Goal: Information Seeking & Learning: Learn about a topic

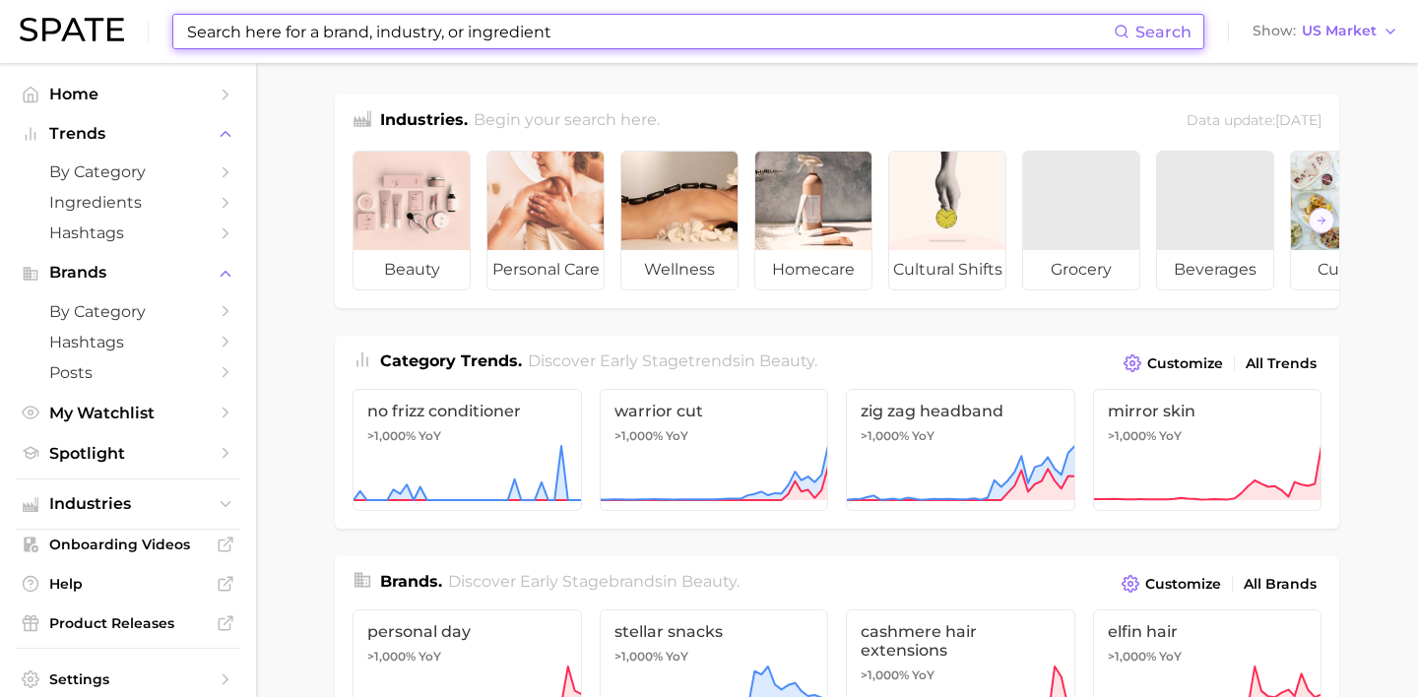
click at [471, 21] on input at bounding box center [649, 31] width 929 height 33
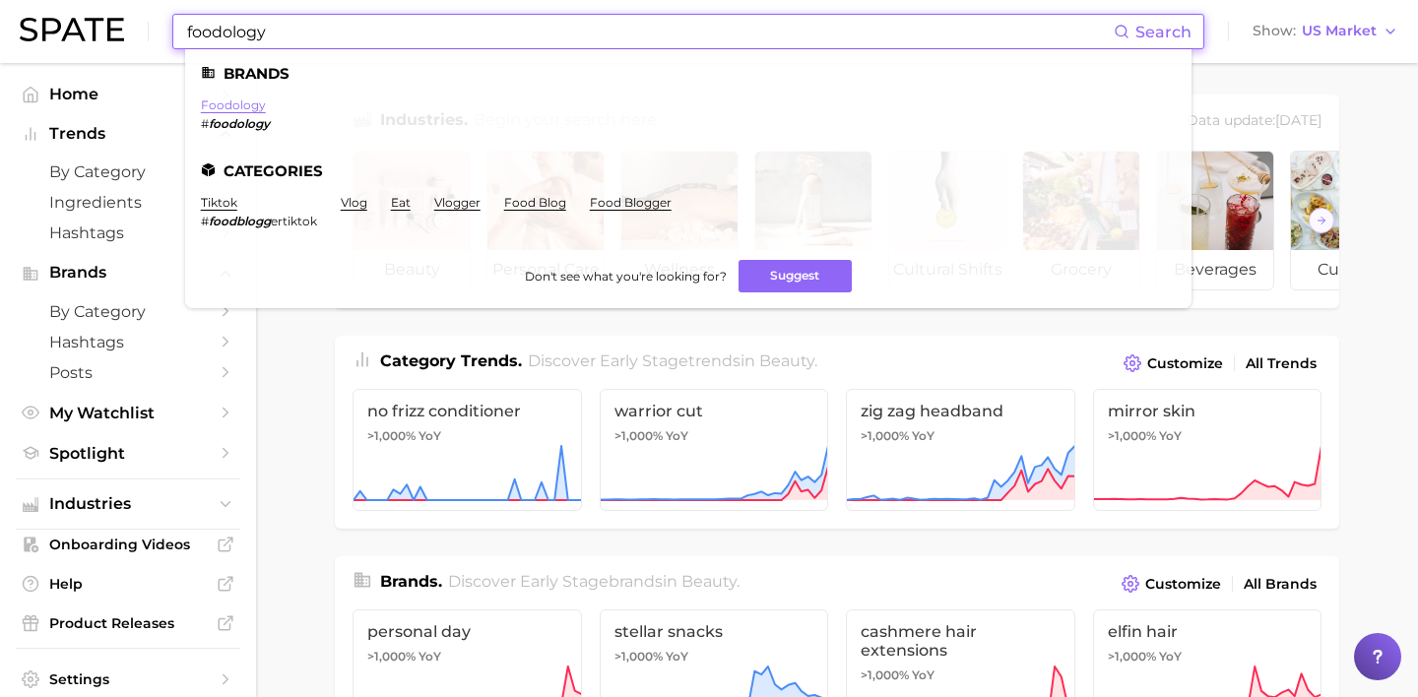
type input "foodology"
click at [242, 107] on link "foodology" at bounding box center [233, 105] width 65 height 15
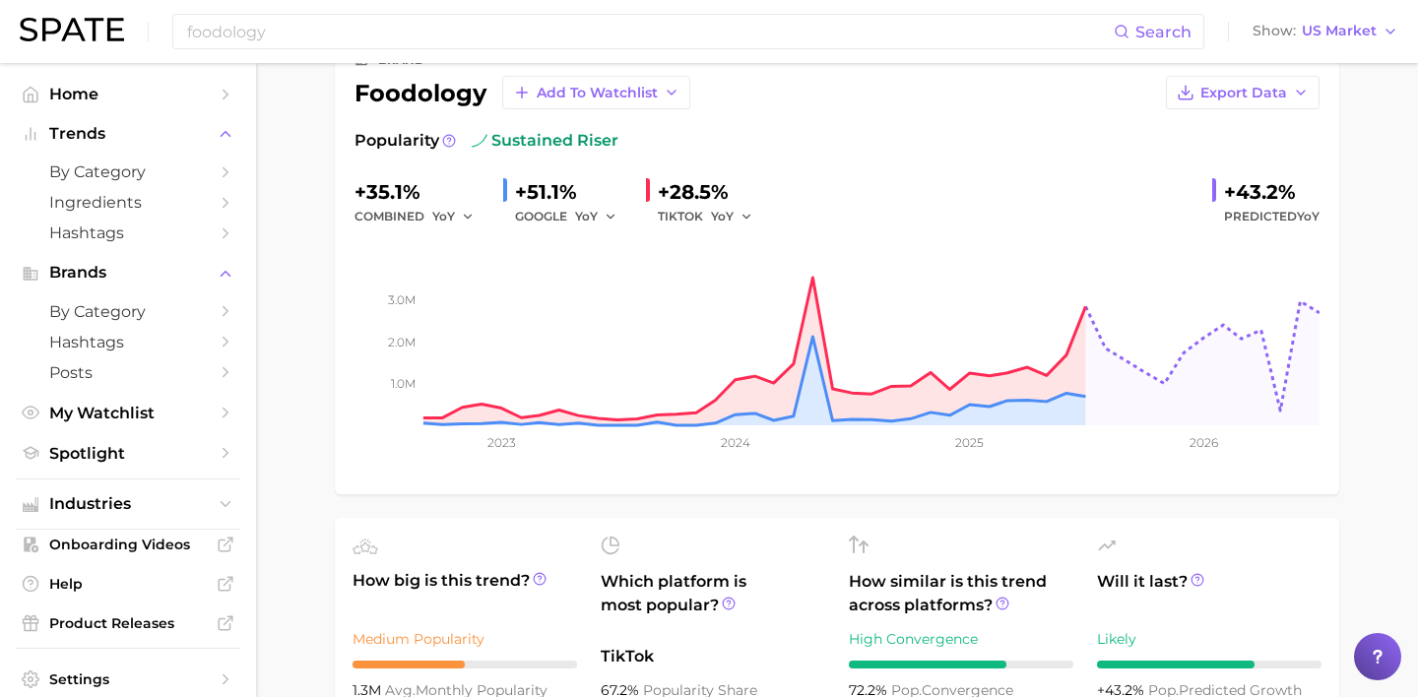
scroll to position [129, 0]
click at [1235, 102] on button "Export Data" at bounding box center [1243, 91] width 154 height 33
click at [1203, 165] on span "Time Series Image" at bounding box center [1203, 164] width 132 height 17
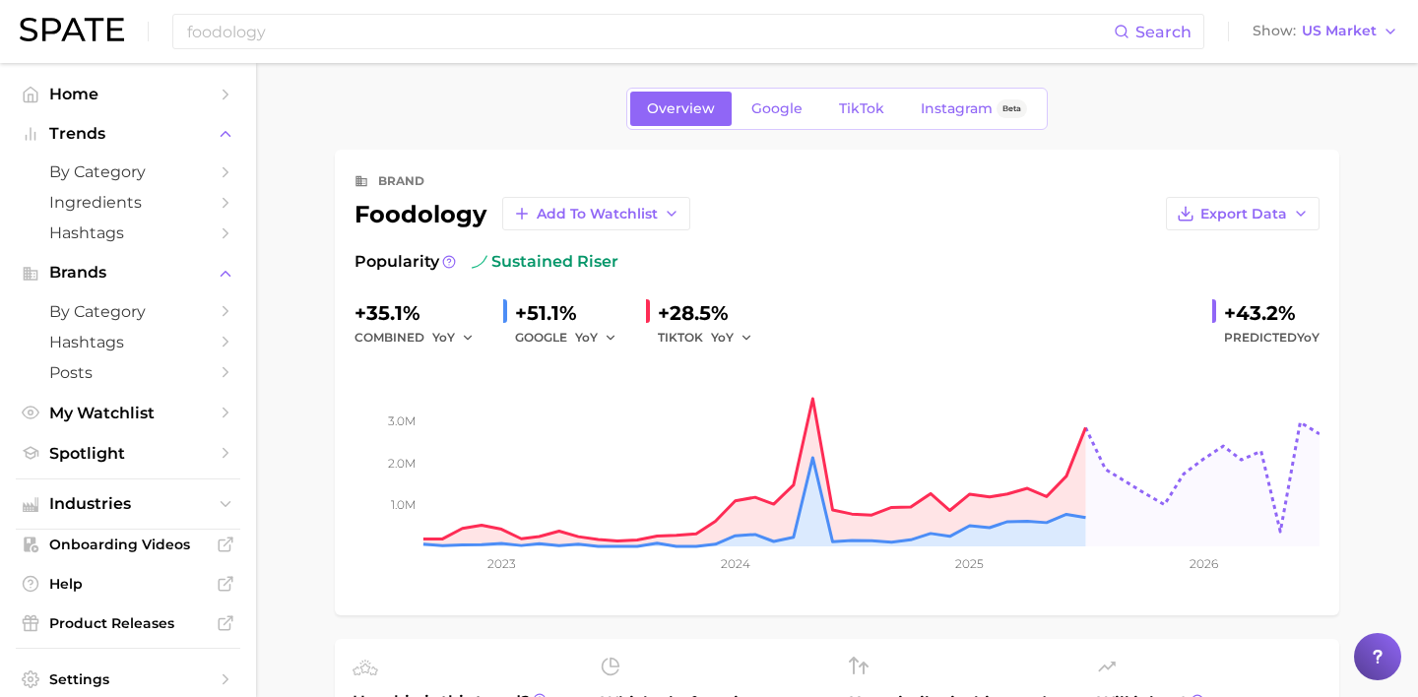
scroll to position [0, 0]
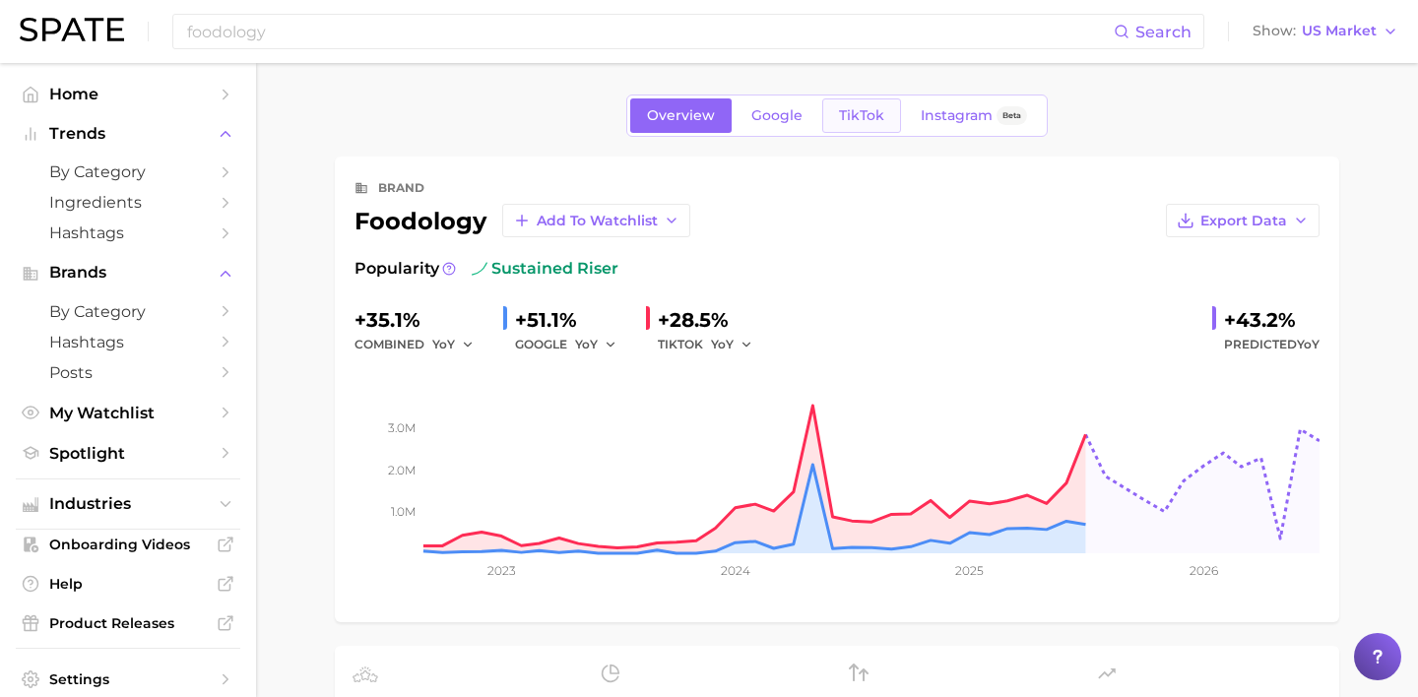
click at [864, 124] on link "TikTok" at bounding box center [862, 116] width 79 height 34
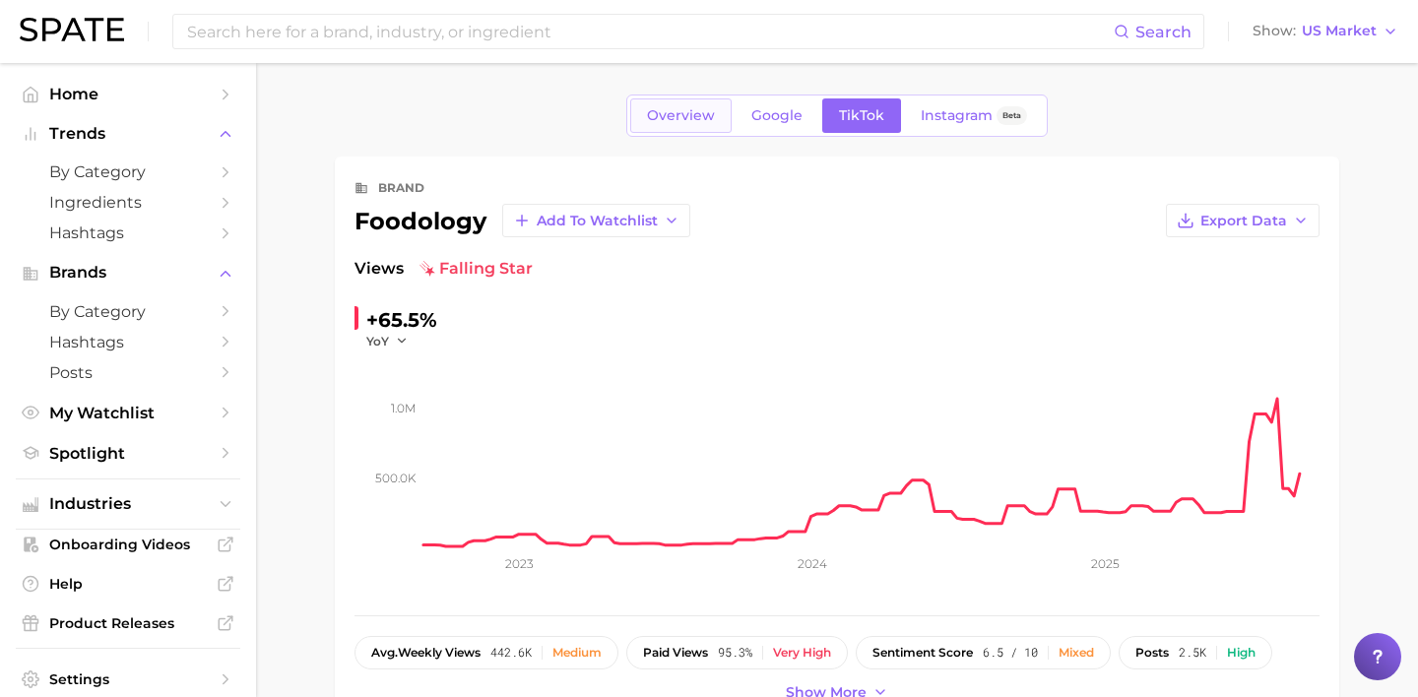
click at [691, 117] on span "Overview" at bounding box center [681, 115] width 68 height 17
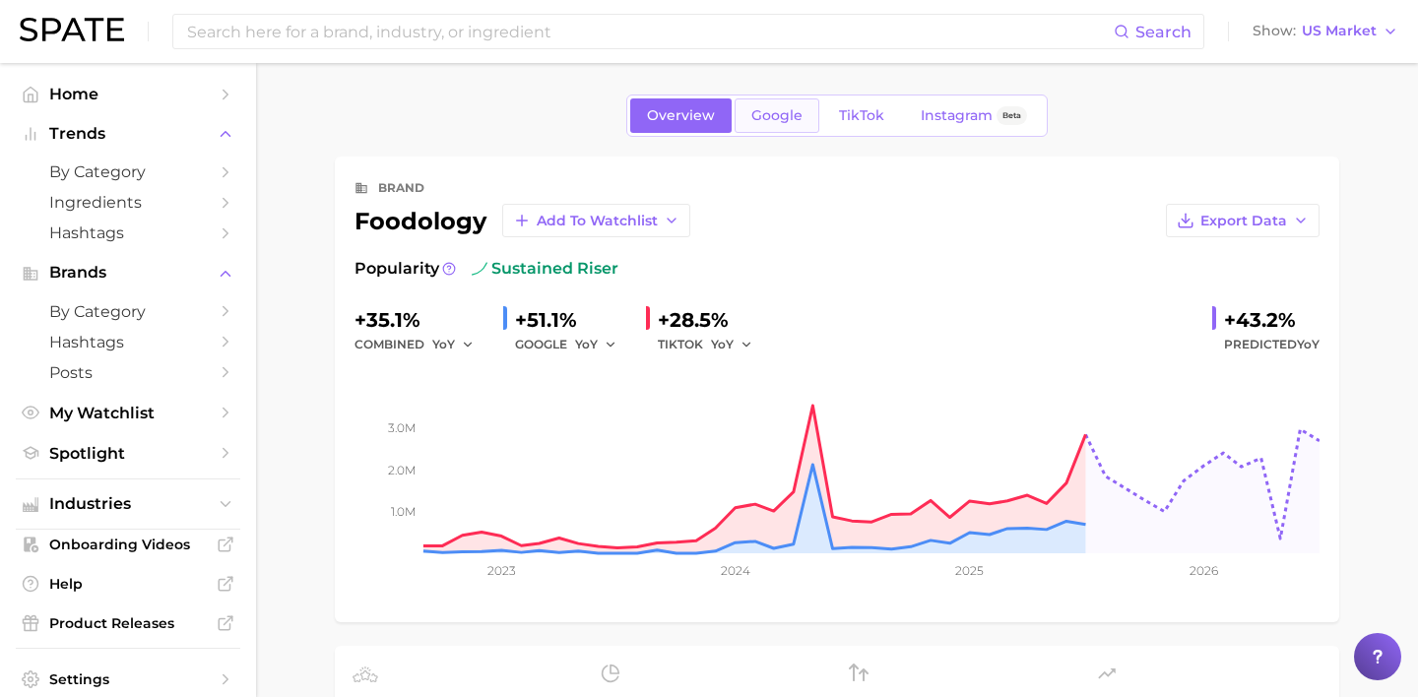
click at [784, 126] on link "Google" at bounding box center [777, 116] width 85 height 34
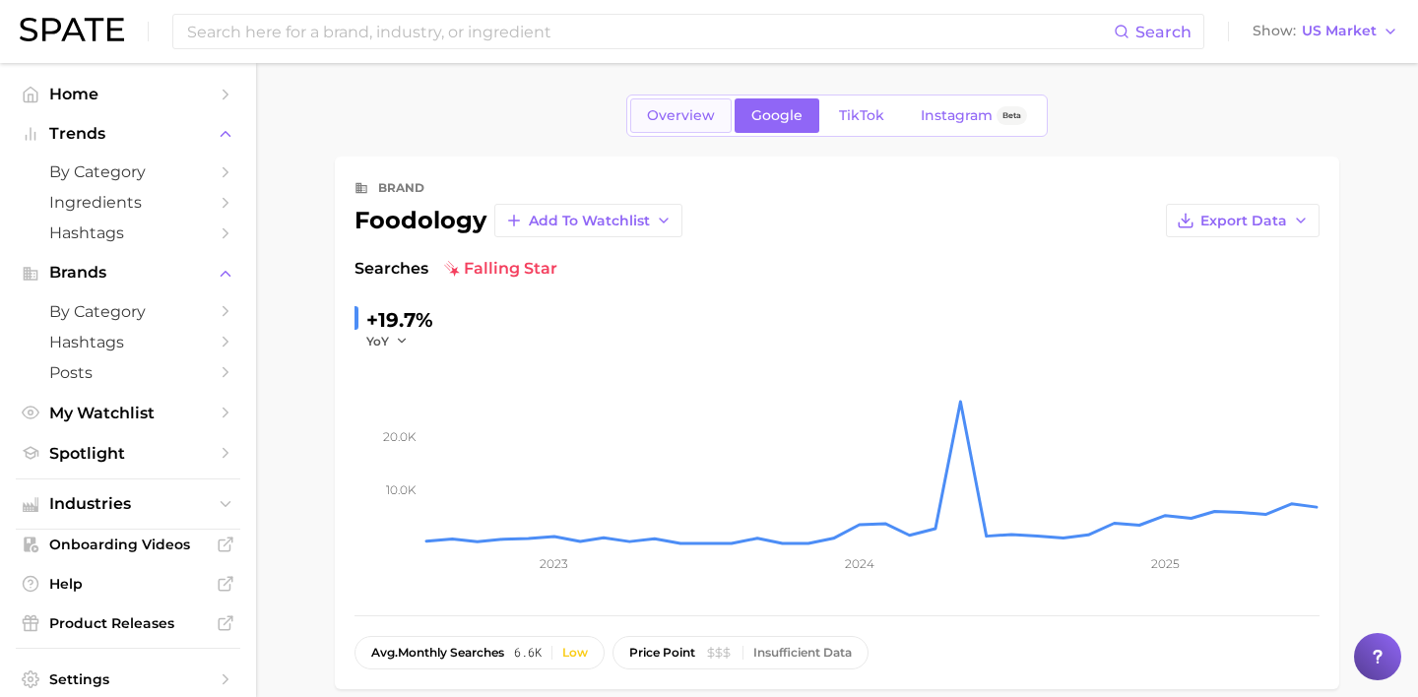
click at [695, 124] on link "Overview" at bounding box center [680, 116] width 101 height 34
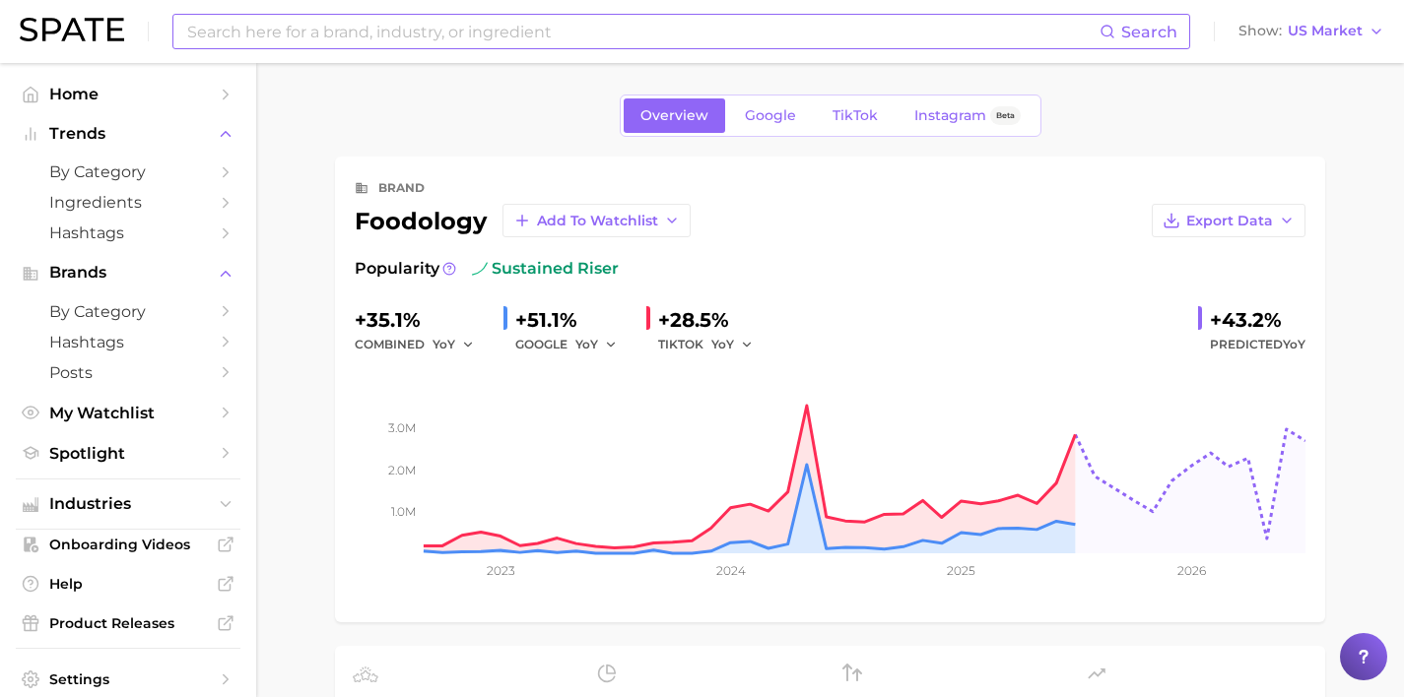
click at [617, 37] on input at bounding box center [642, 31] width 914 height 33
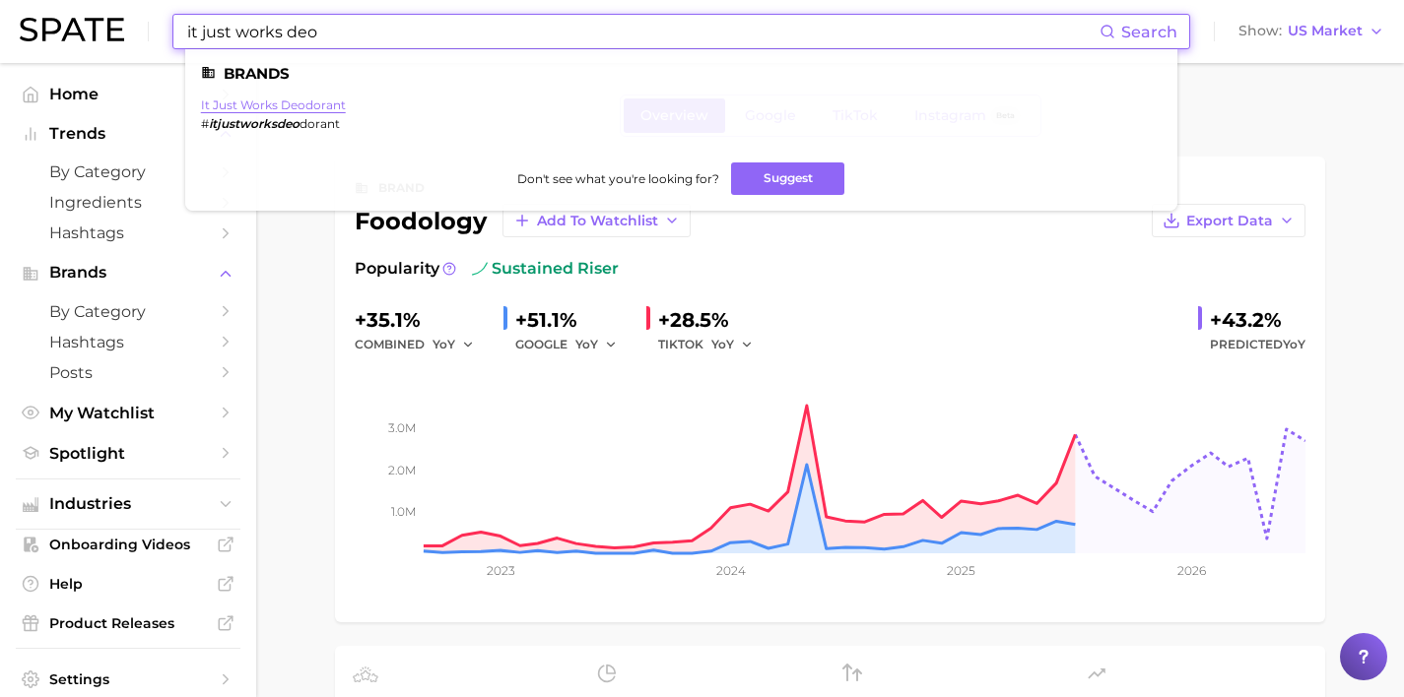
type input "it just works deo"
click at [283, 101] on link "it just works deodorant" at bounding box center [273, 105] width 145 height 15
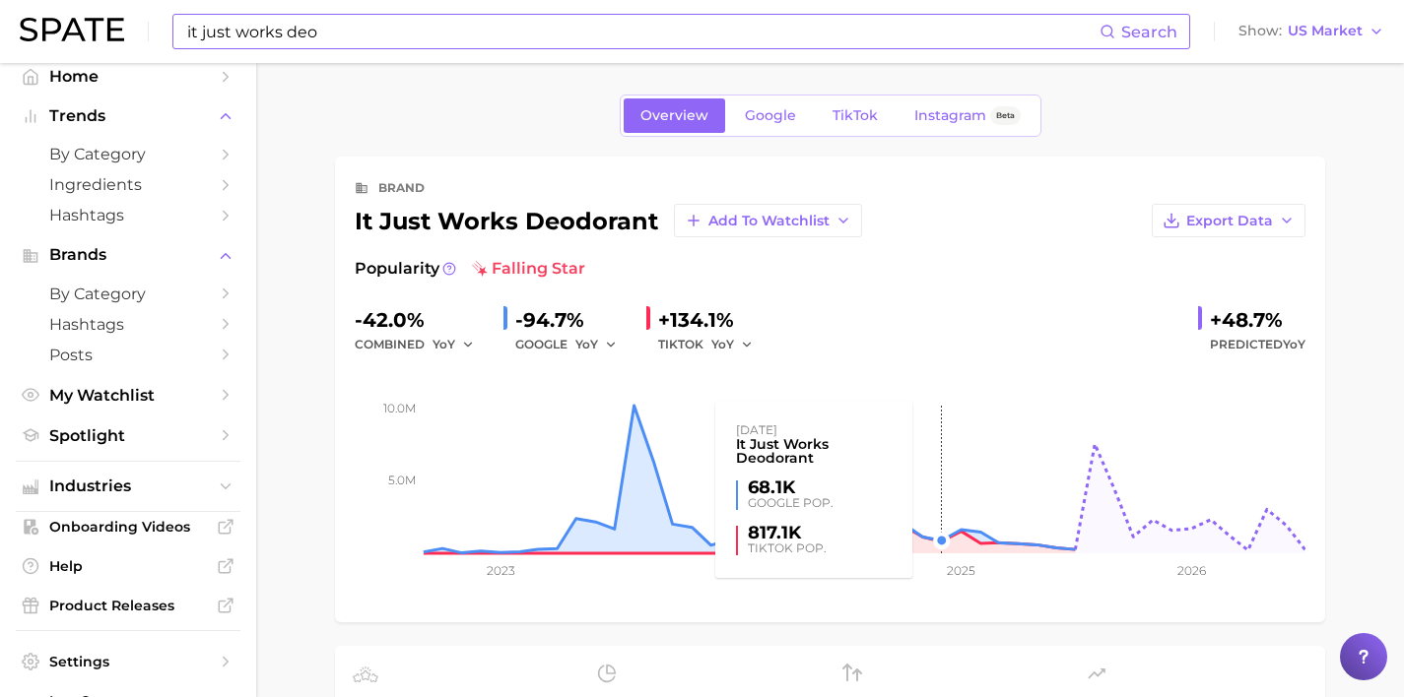
click at [938, 537] on rect at bounding box center [830, 455] width 951 height 197
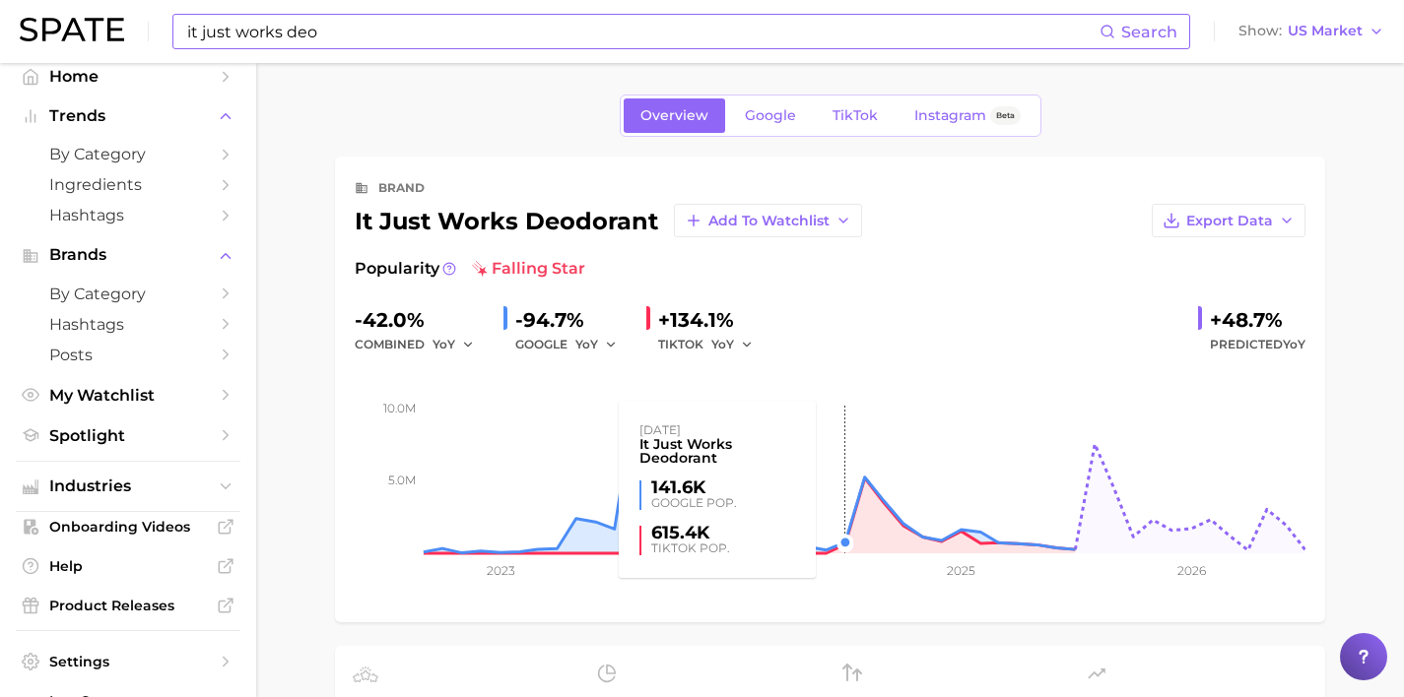
click at [826, 390] on rect at bounding box center [830, 455] width 951 height 197
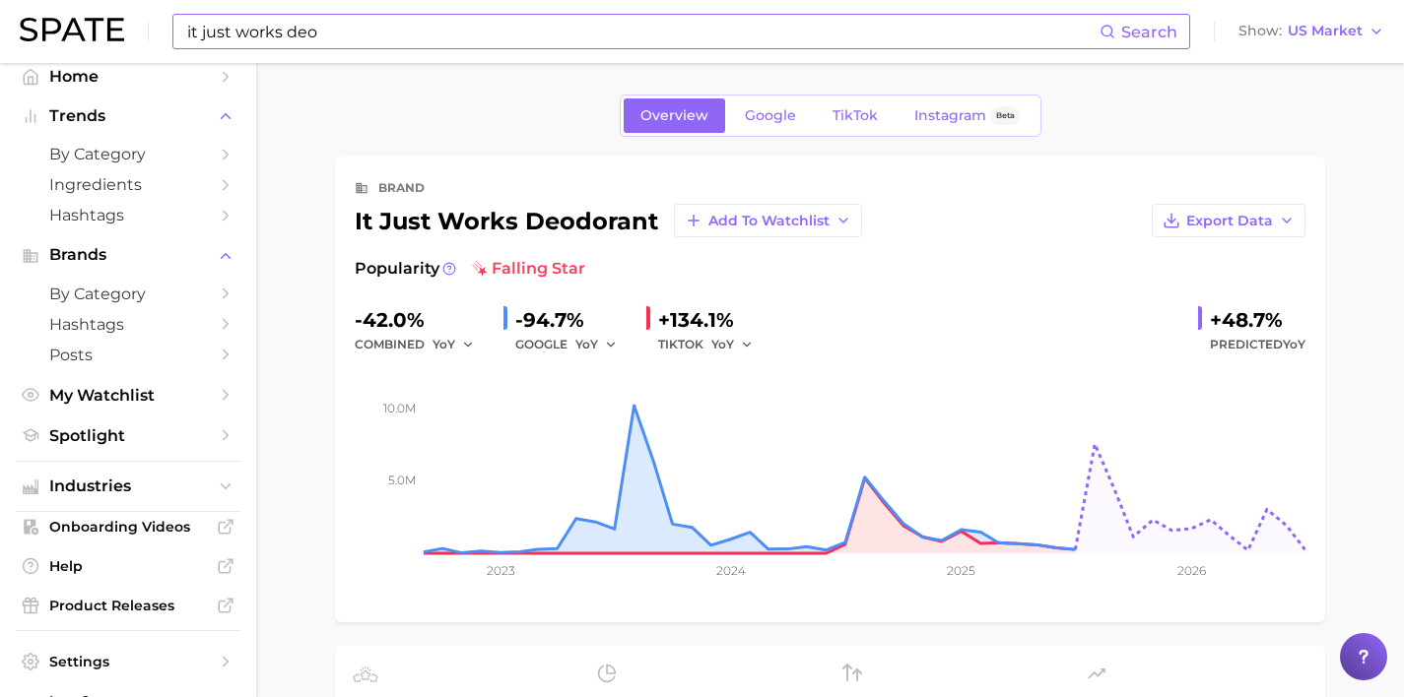
click at [580, 324] on div "-94.7%" at bounding box center [572, 320] width 115 height 32
